Goal: Book appointment/travel/reservation

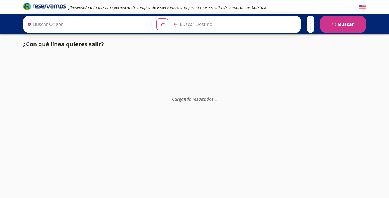
type input "[GEOGRAPHIC_DATA], [GEOGRAPHIC_DATA]"
type input "[GEOGRAPHIC_DATA][PERSON_NAME] ([GEOGRAPHIC_DATA][PERSON_NAME]), [GEOGRAPHIC_DA…"
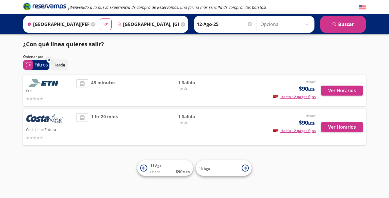
click at [308, 23] on input "Opcional" at bounding box center [285, 24] width 51 height 14
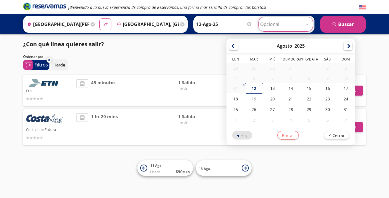
click at [308, 23] on input "Opcional" at bounding box center [285, 24] width 51 height 14
click at [142, 57] on div "Ordenar por" at bounding box center [194, 56] width 343 height 5
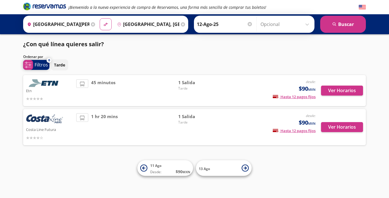
click at [33, 65] on span "system-uicons:filtering Filtros" at bounding box center [36, 65] width 26 height 10
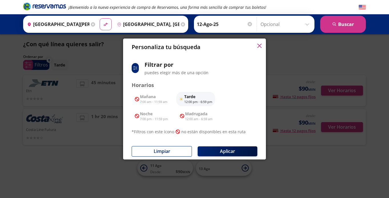
scroll to position [7, 0]
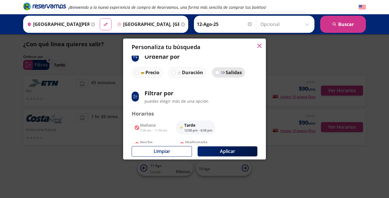
click at [231, 70] on p "Salidas" at bounding box center [233, 72] width 16 height 7
click at [219, 71] on input "Salidas" at bounding box center [217, 73] width 4 height 4
radio input "true"
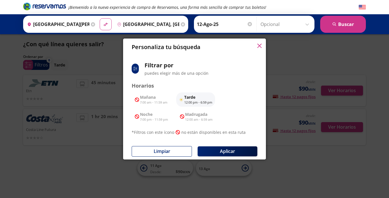
scroll to position [35, 0]
click at [260, 46] on icon "button" at bounding box center [259, 46] width 4 height 4
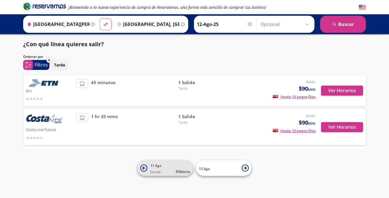
click at [158, 165] on span "11 Ago" at bounding box center [155, 165] width 11 height 5
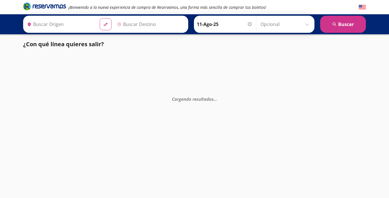
type input "[GEOGRAPHIC_DATA][PERSON_NAME] ([GEOGRAPHIC_DATA][PERSON_NAME]), [GEOGRAPHIC_DA…"
type input "[GEOGRAPHIC_DATA], [GEOGRAPHIC_DATA]"
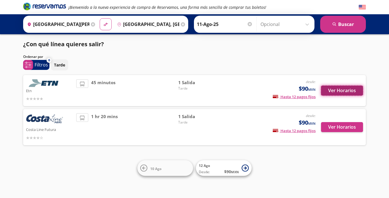
click at [348, 92] on button "Ver Horarios" at bounding box center [342, 91] width 42 height 10
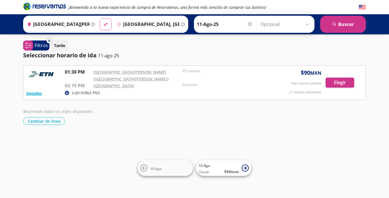
click at [307, 22] on input "Opcional" at bounding box center [285, 24] width 51 height 14
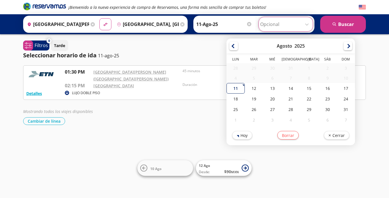
click at [233, 90] on div "11" at bounding box center [235, 88] width 18 height 11
type input "11-Ago-25"
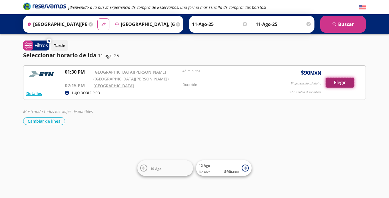
click at [343, 85] on button "Elegir" at bounding box center [339, 83] width 29 height 10
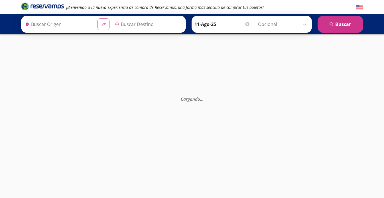
type input "[GEOGRAPHIC_DATA][PERSON_NAME] ([GEOGRAPHIC_DATA][PERSON_NAME]), [GEOGRAPHIC_DA…"
type input "[GEOGRAPHIC_DATA], [GEOGRAPHIC_DATA]"
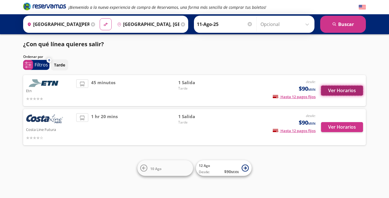
click at [334, 88] on button "Ver Horarios" at bounding box center [342, 91] width 42 height 10
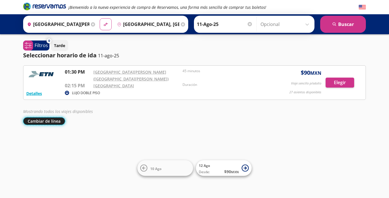
click at [44, 122] on button "Cambiar de línea" at bounding box center [44, 121] width 42 height 8
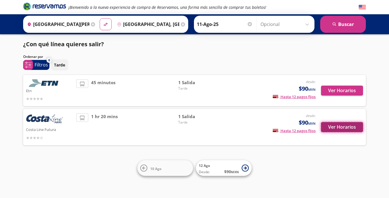
click at [349, 127] on button "Ver Horarios" at bounding box center [342, 127] width 42 height 10
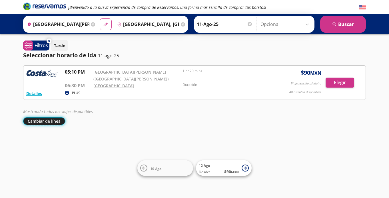
click at [48, 119] on button "Cambiar de línea" at bounding box center [44, 121] width 42 height 8
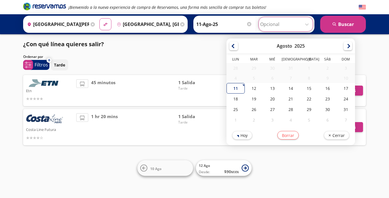
click at [305, 24] on input "Opcional" at bounding box center [285, 24] width 51 height 14
click at [166, 46] on div "¿Con qué línea quieres salir?" at bounding box center [194, 44] width 343 height 9
